Goal: Navigation & Orientation: Find specific page/section

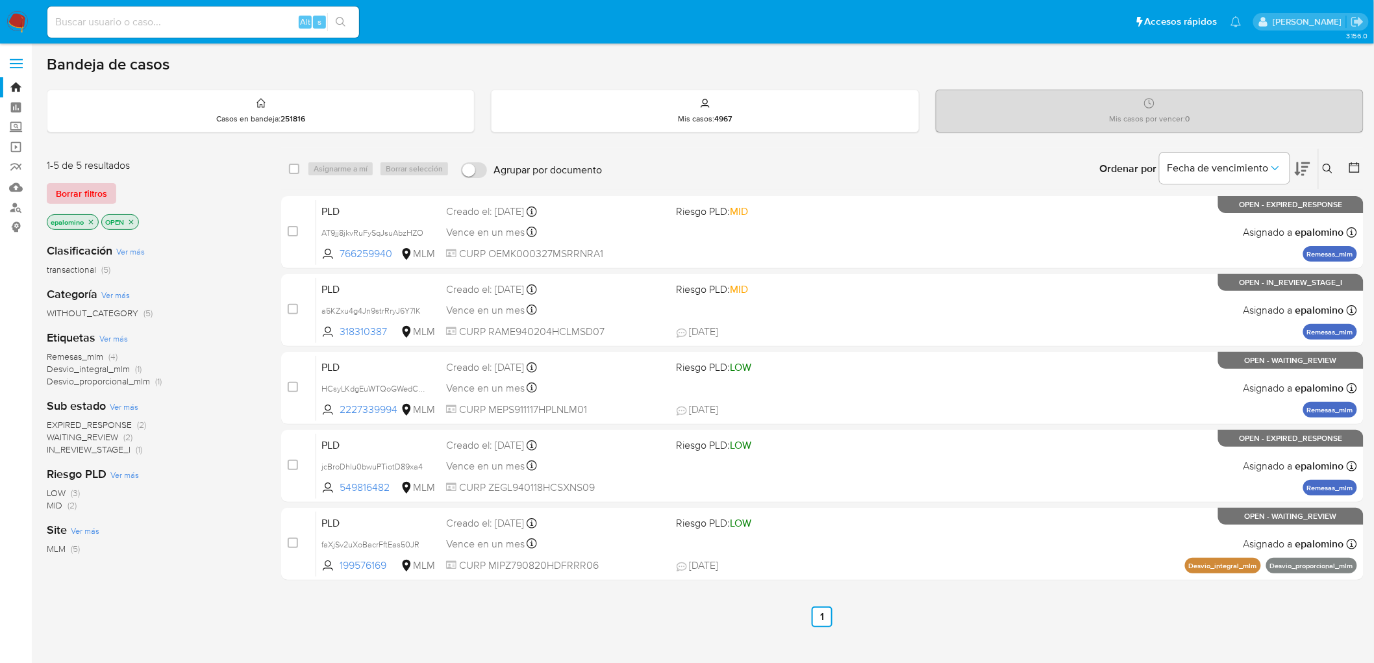
click at [79, 195] on span "Borrar filtros" at bounding box center [81, 193] width 51 height 18
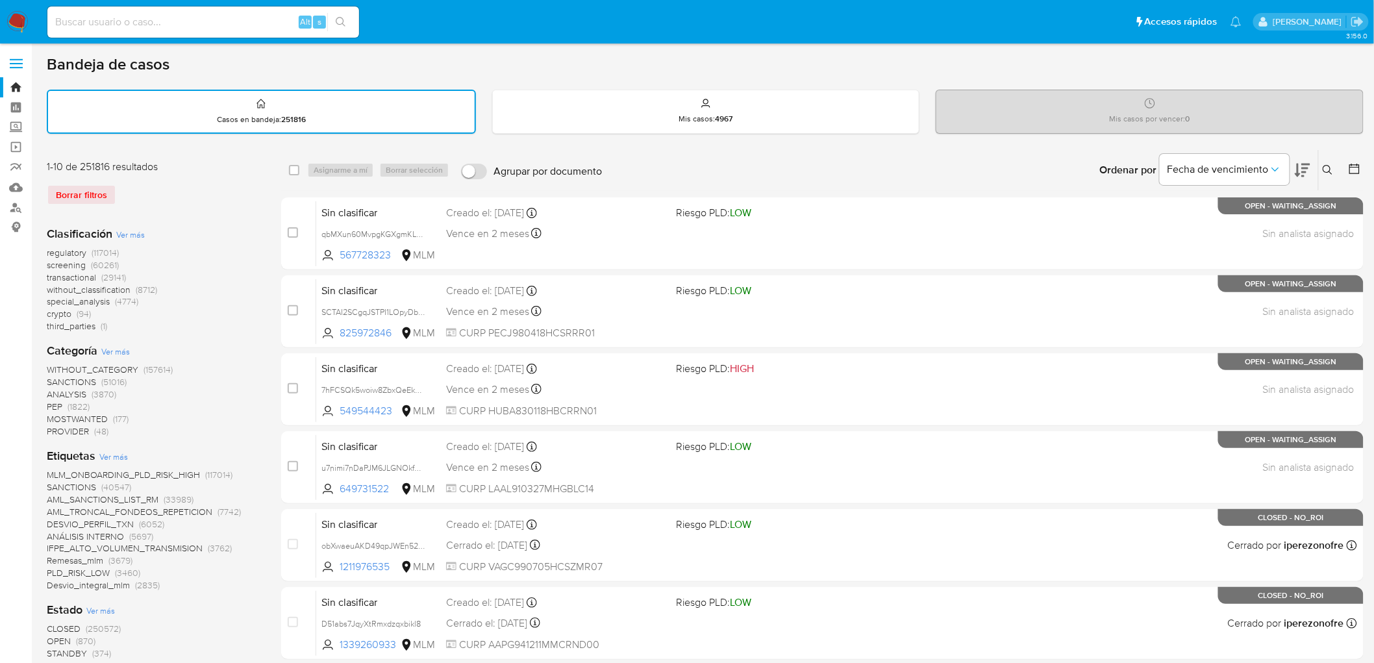
click at [19, 21] on img at bounding box center [17, 22] width 22 height 22
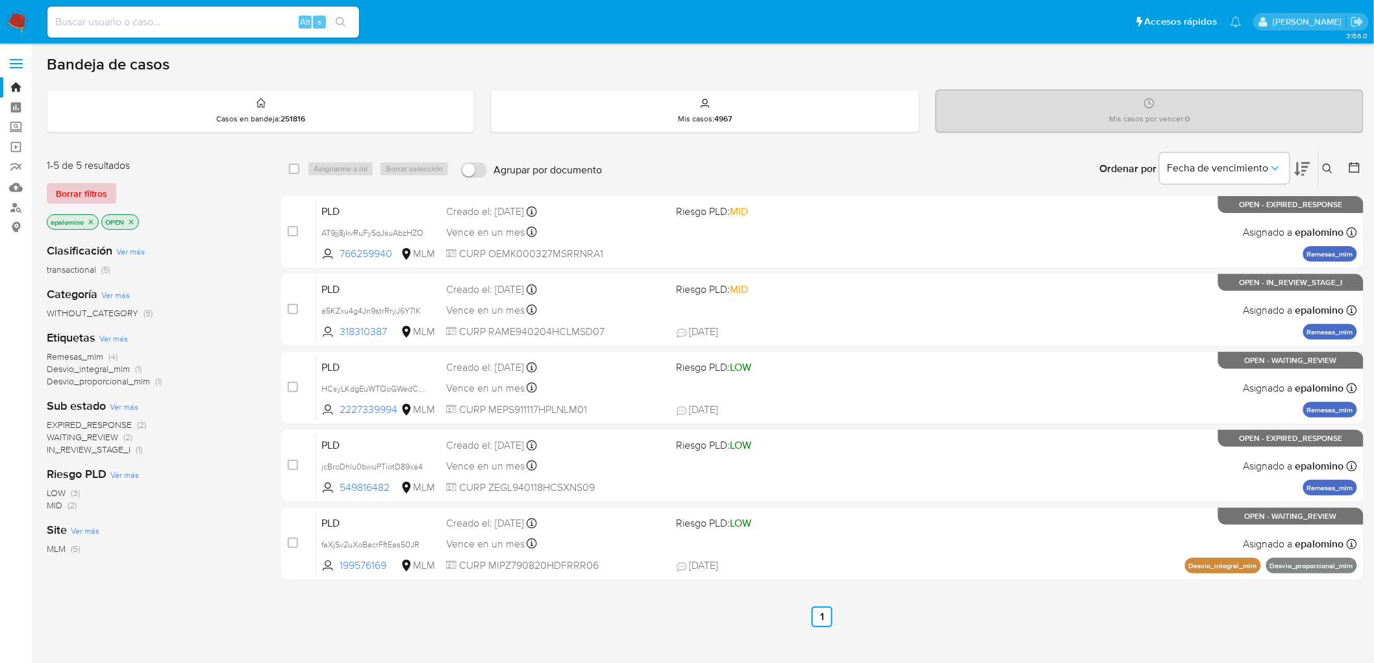
click at [83, 195] on span "Borrar filtros" at bounding box center [81, 193] width 51 height 18
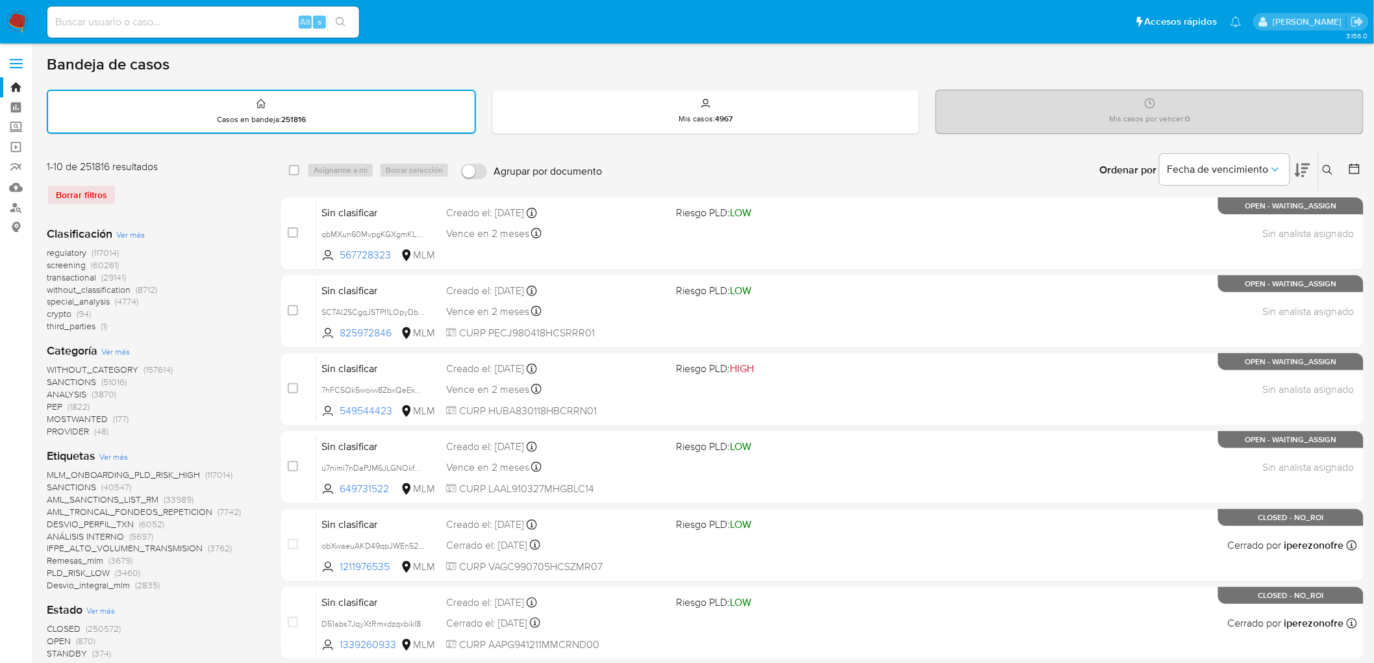
click at [14, 20] on img at bounding box center [17, 22] width 22 height 22
